Goal: Task Accomplishment & Management: Manage account settings

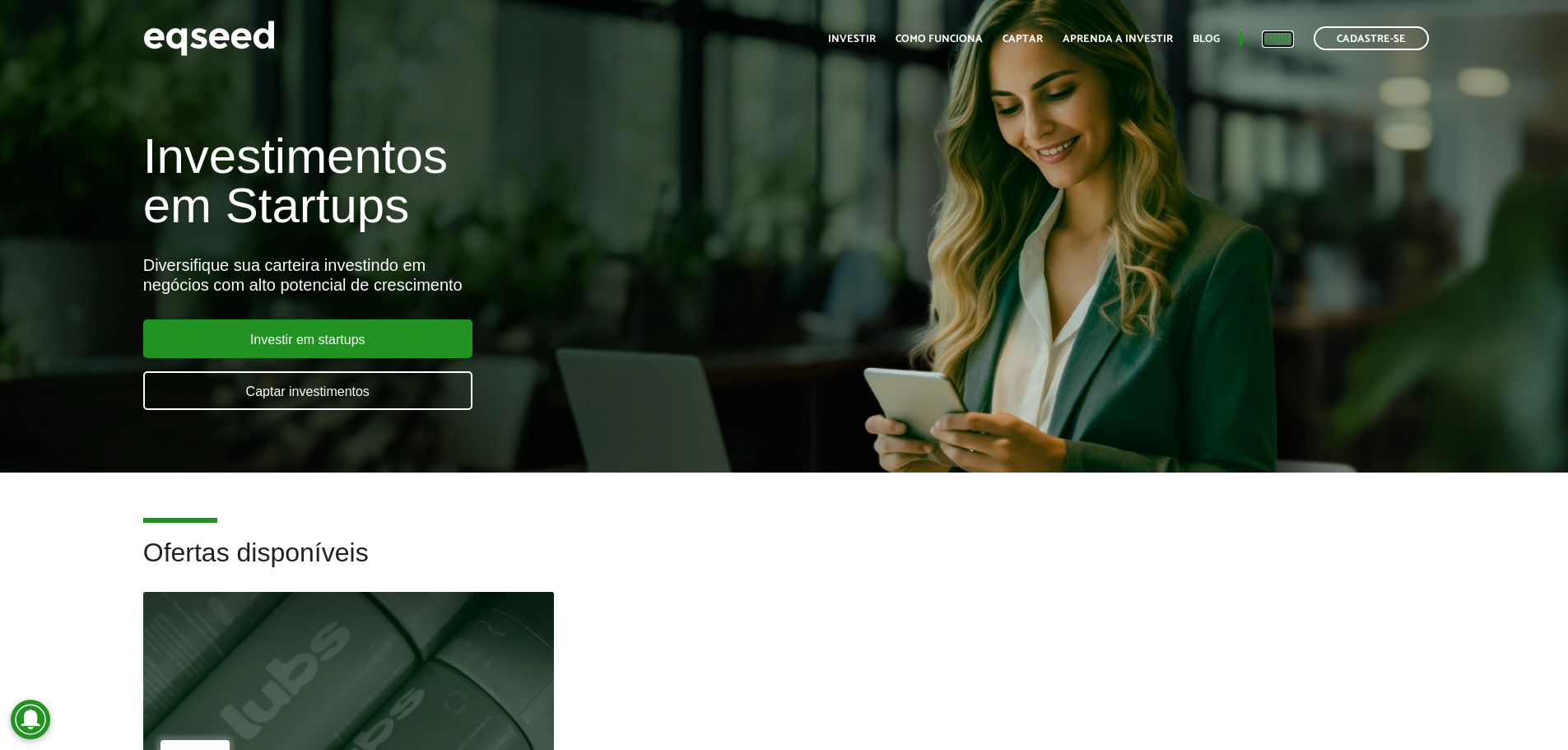
click at [1269, 39] on link "Login" at bounding box center [1278, 39] width 32 height 10
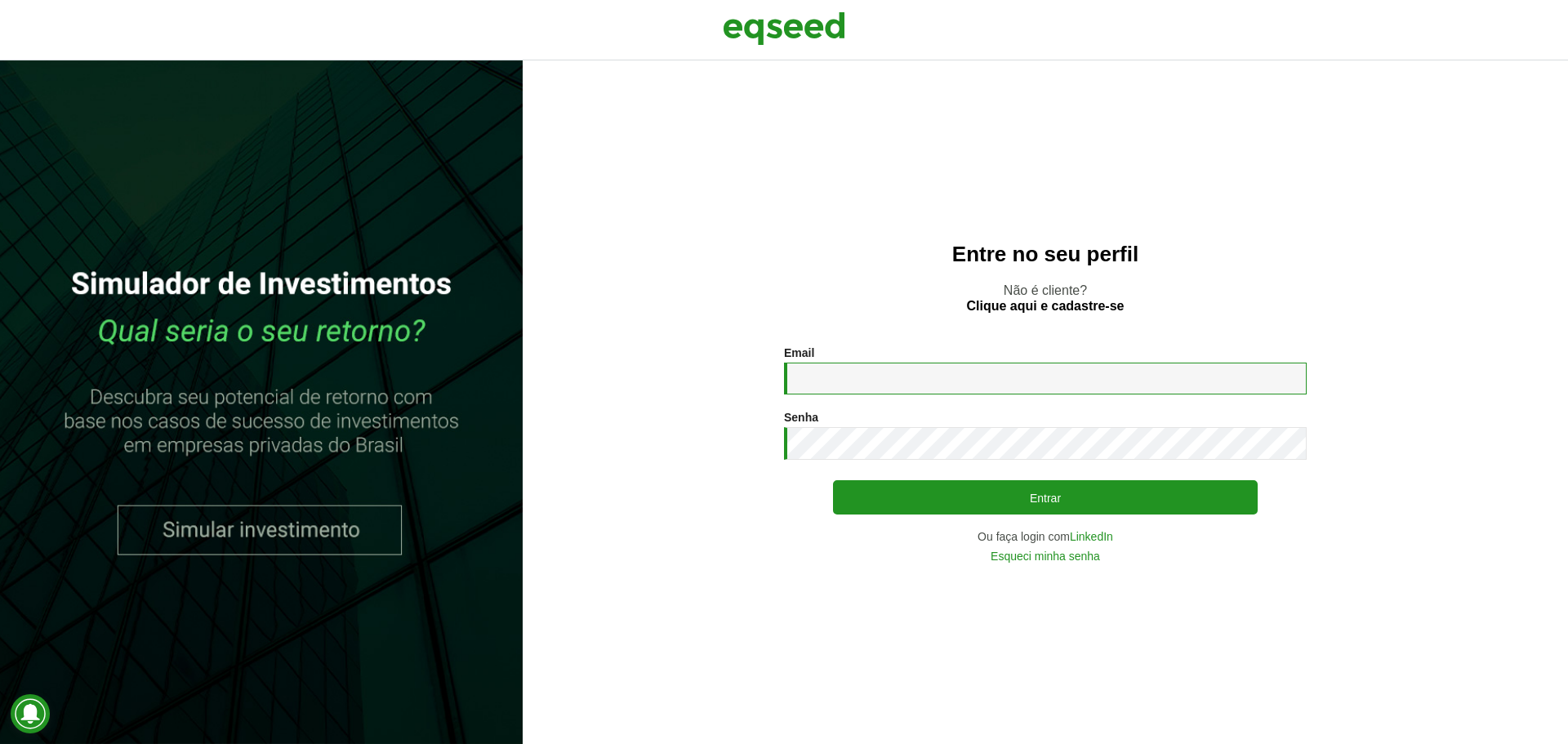
click at [850, 380] on input "Email *" at bounding box center [1044, 379] width 523 height 32
type input "**********"
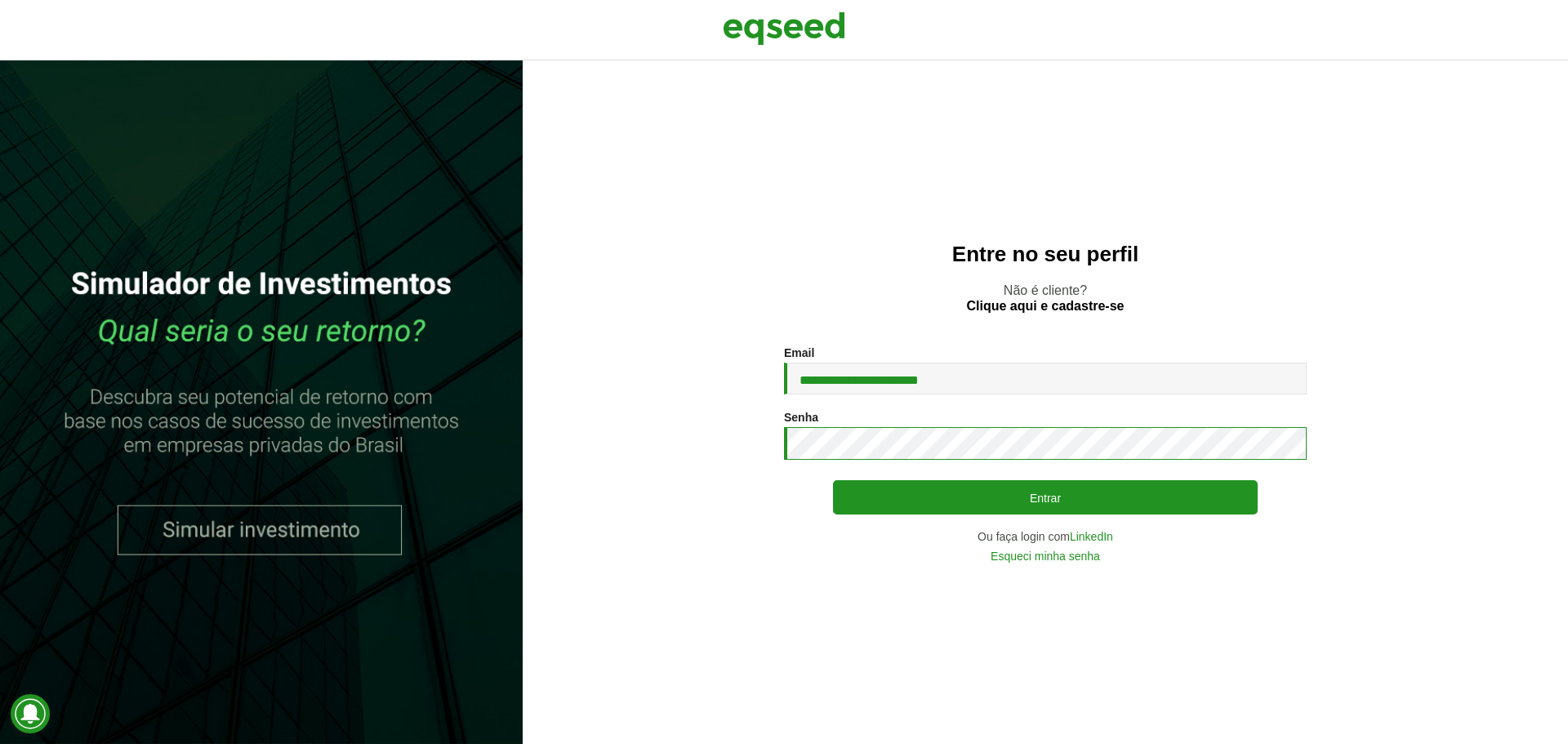
click at [832, 480] on button "Entrar" at bounding box center [1044, 497] width 425 height 34
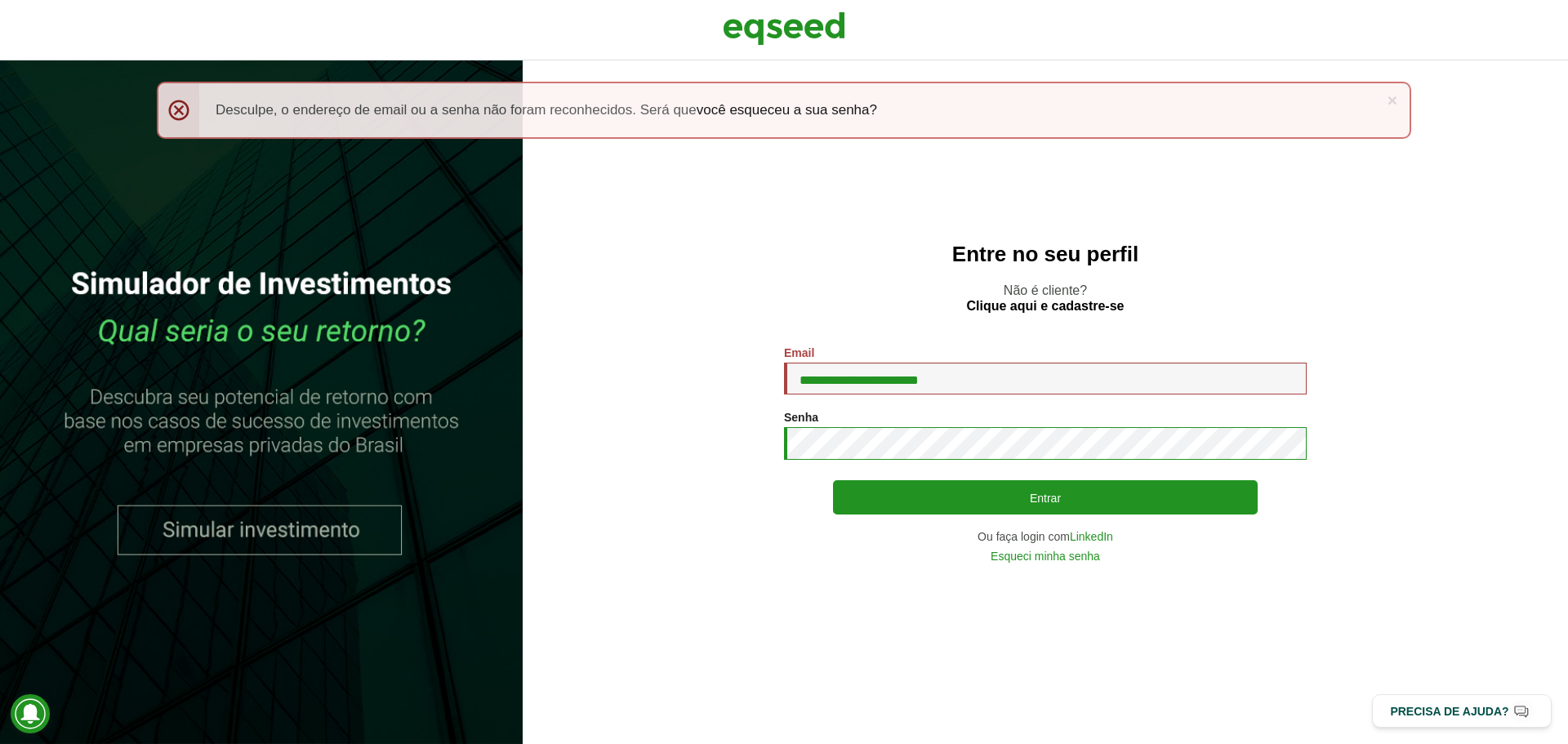
click at [832, 480] on button "Entrar" at bounding box center [1044, 497] width 425 height 34
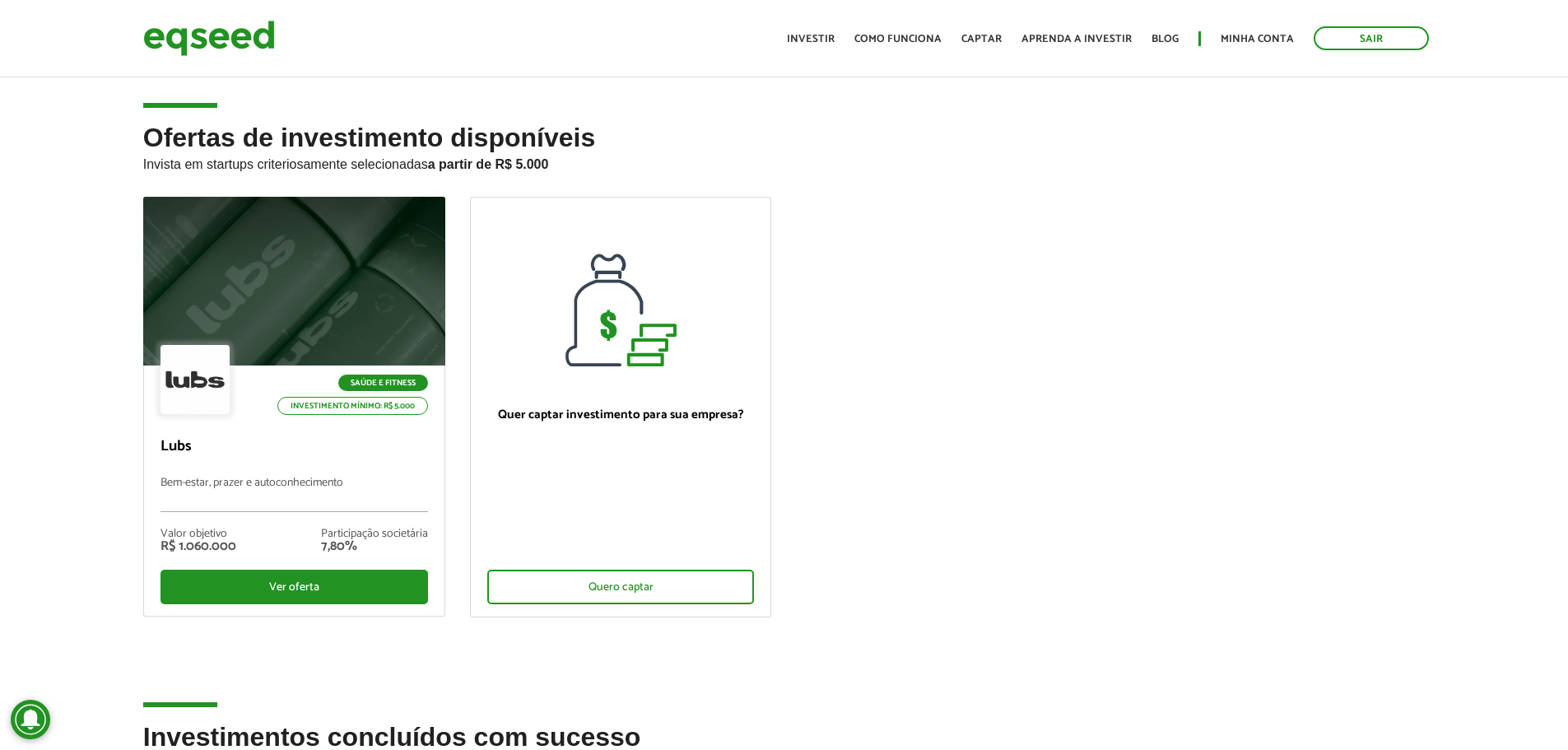
click at [1001, 471] on ul "Saúde e Fitness Investimento mínimo: R$ 5.000 Lubs Bem-estar, prazer e autoconh…" at bounding box center [784, 421] width 1307 height 449
click at [1265, 38] on link "Minha conta" at bounding box center [1257, 39] width 73 height 10
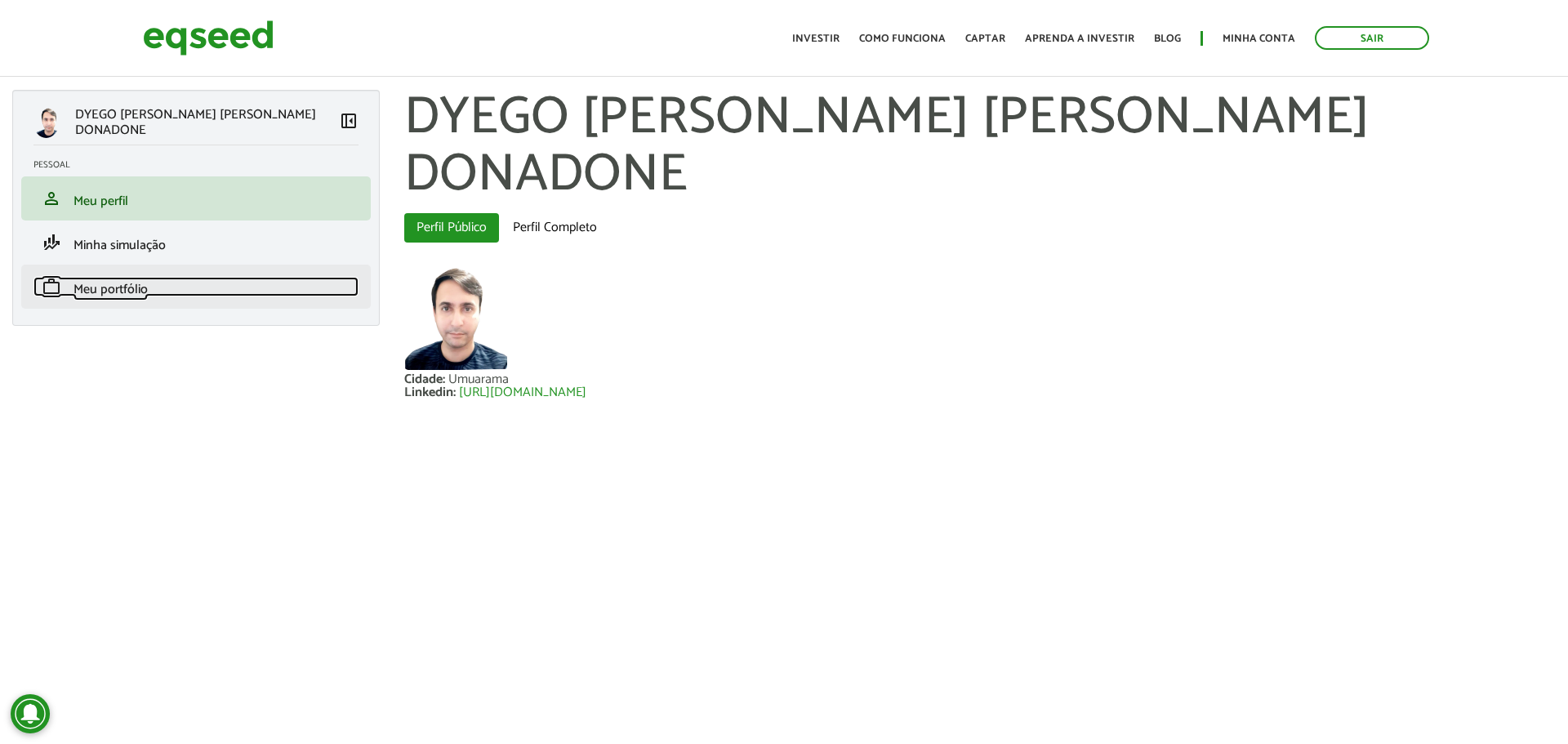
click at [117, 288] on span "Meu portfólio" at bounding box center [110, 289] width 74 height 22
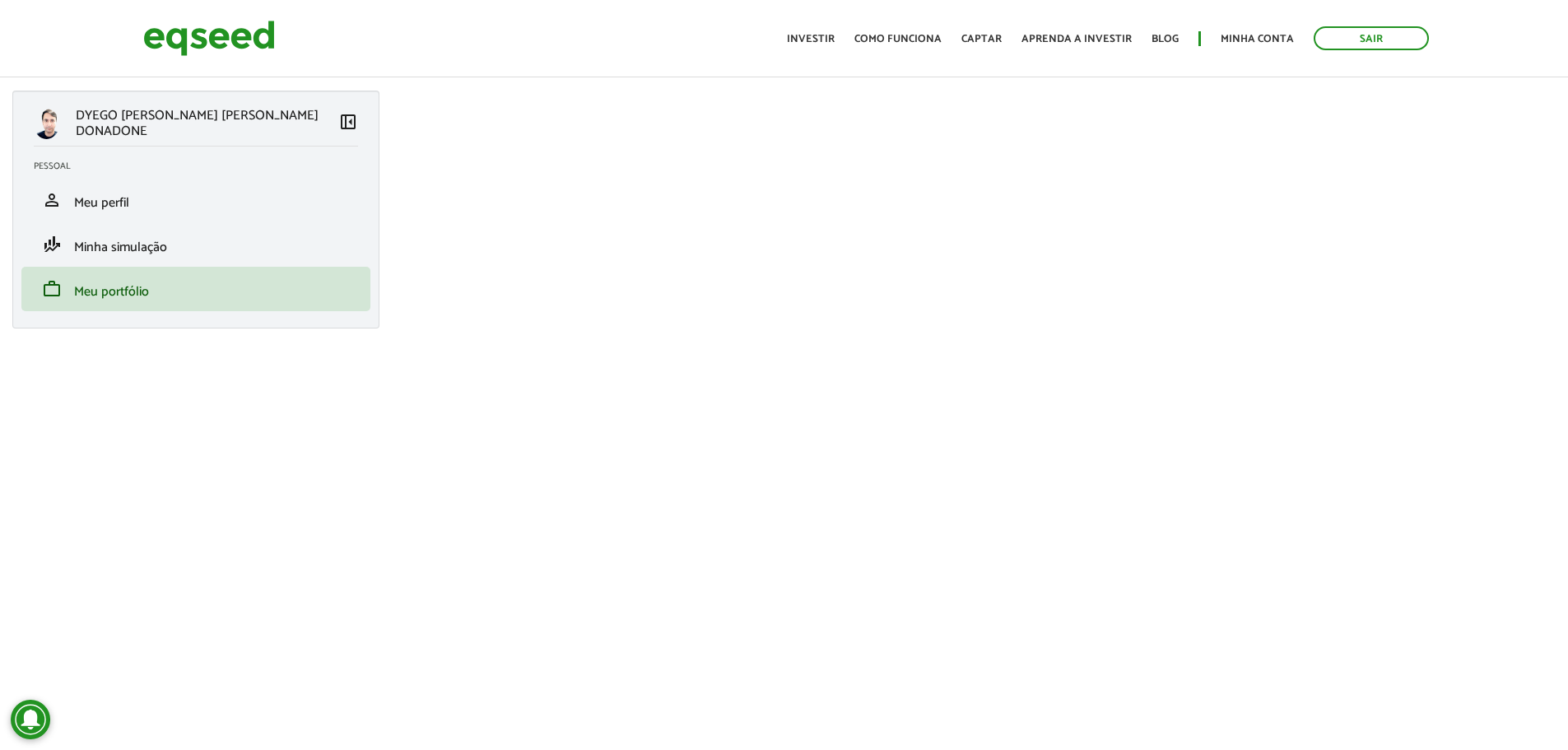
click at [522, 25] on div "Sair Toggle navigation Toggle navigation Início Investir Como funciona Captar A…" at bounding box center [784, 38] width 1307 height 44
